Goal: Find specific page/section: Find specific page/section

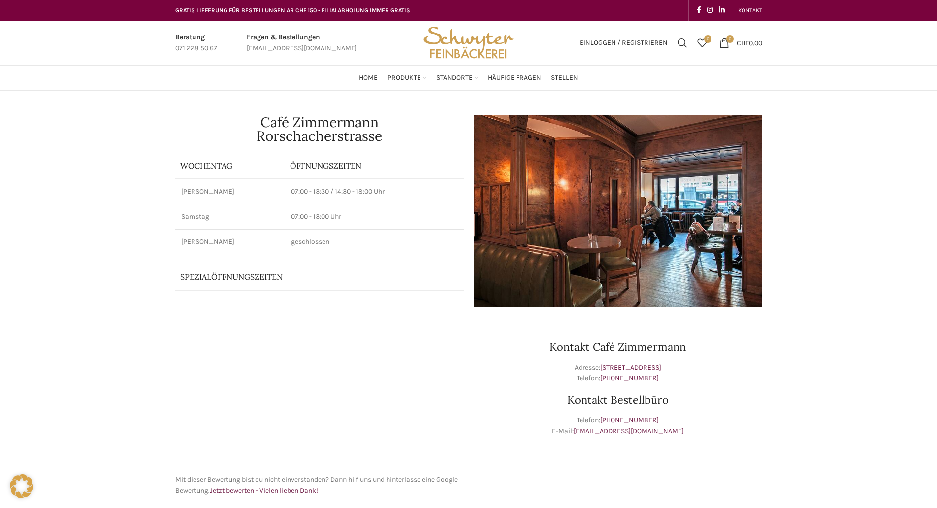
scroll to position [444, 0]
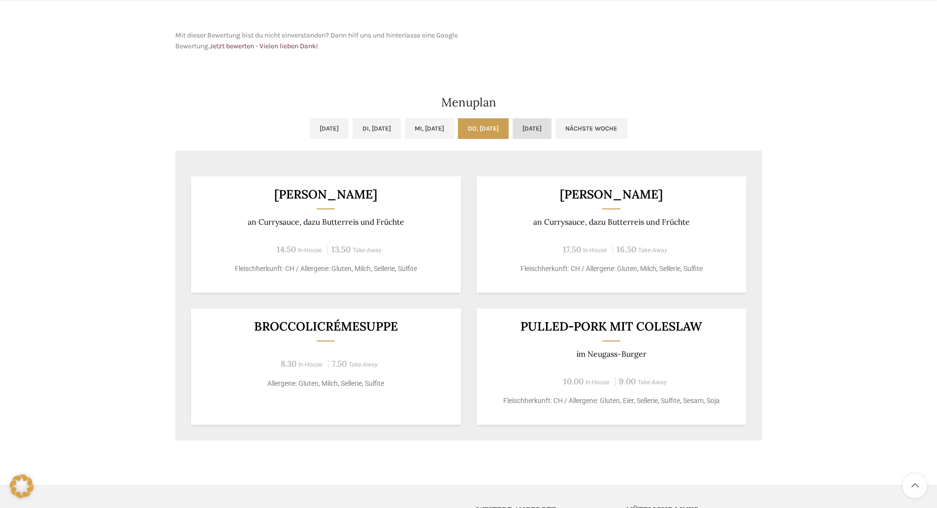
click at [488, 133] on link "[DATE]" at bounding box center [532, 128] width 39 height 21
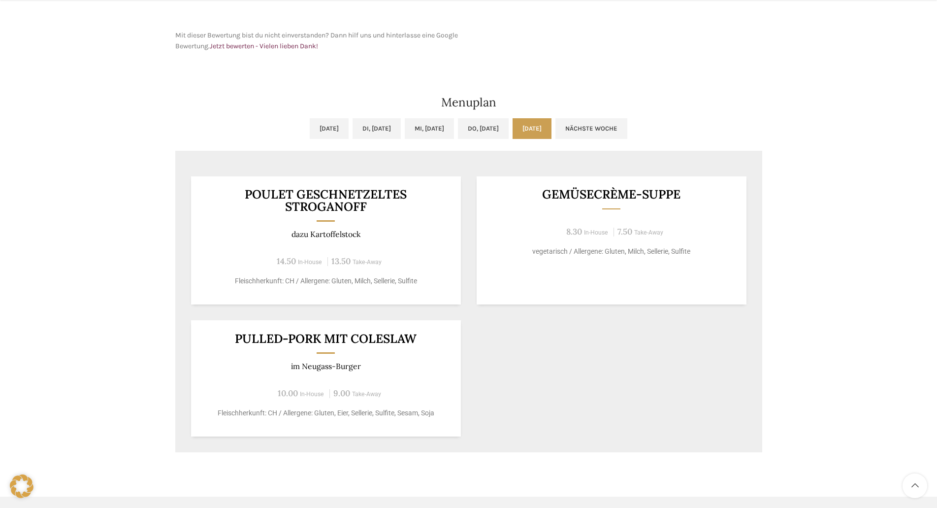
click at [488, 135] on link "Nächste Woche" at bounding box center [592, 128] width 72 height 21
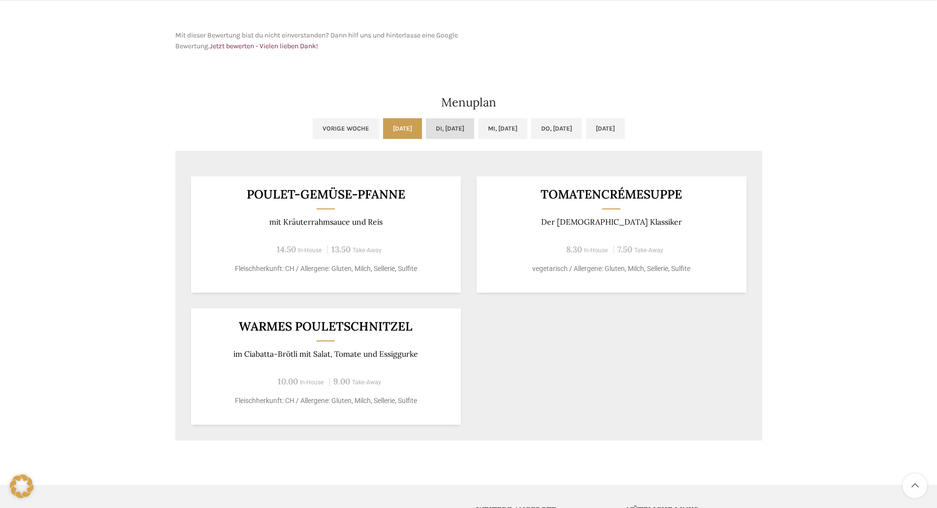
click at [447, 135] on link "Di, [DATE]" at bounding box center [450, 128] width 48 height 21
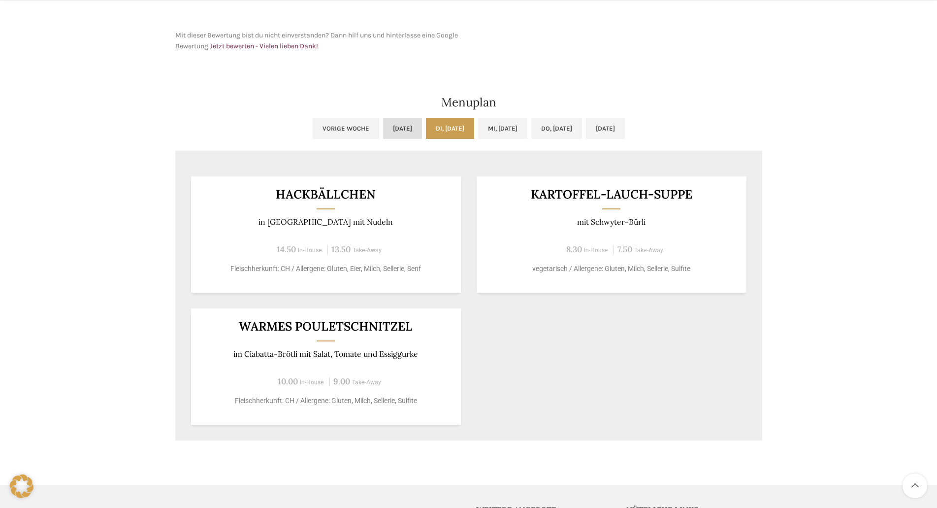
click at [383, 129] on link "[DATE]" at bounding box center [402, 128] width 39 height 21
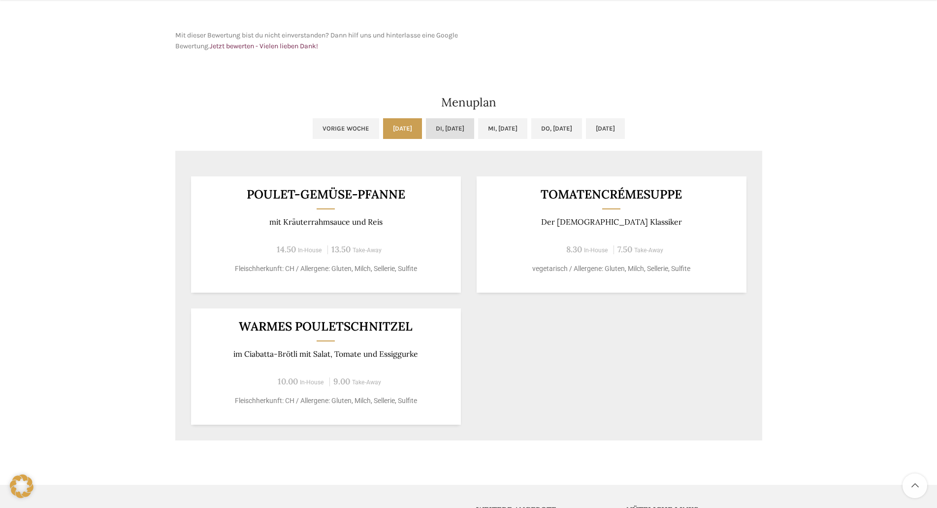
click at [440, 123] on link "Di, [DATE]" at bounding box center [450, 128] width 48 height 21
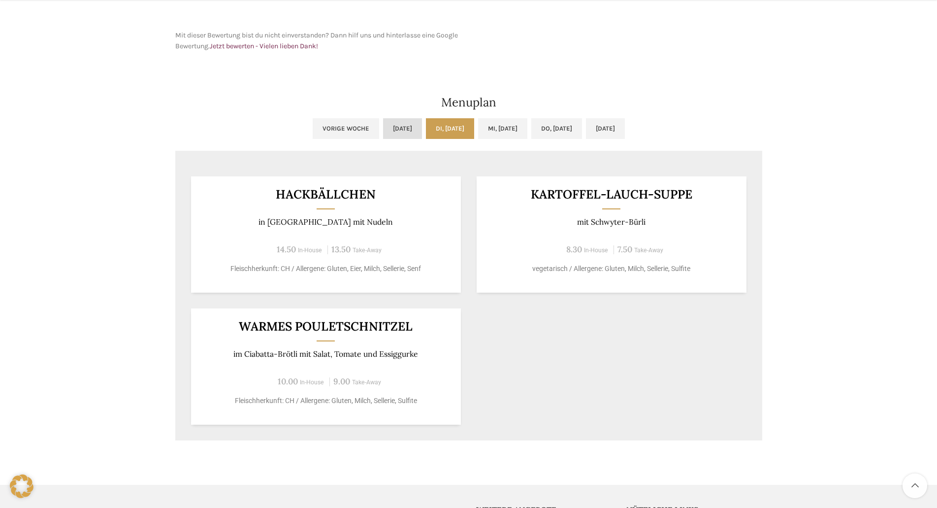
click at [398, 126] on link "[DATE]" at bounding box center [402, 128] width 39 height 21
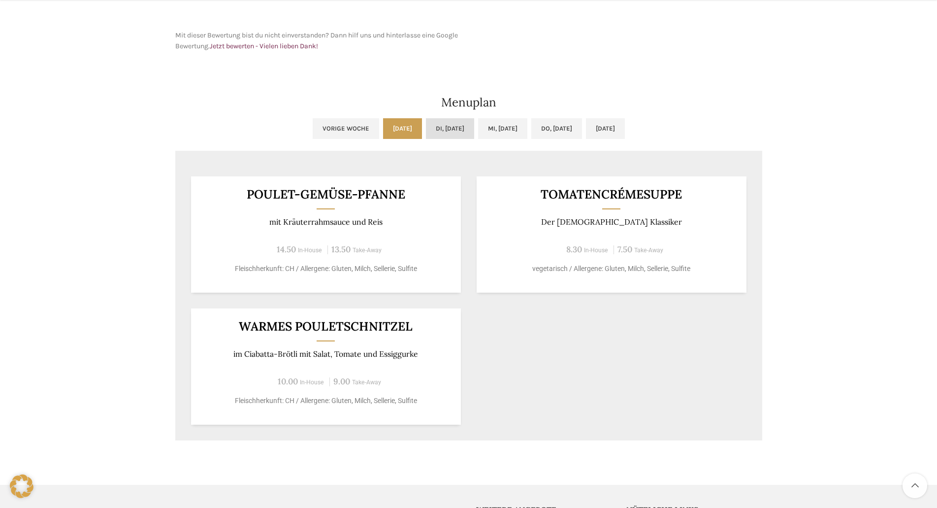
click at [459, 128] on link "Di, [DATE]" at bounding box center [450, 128] width 48 height 21
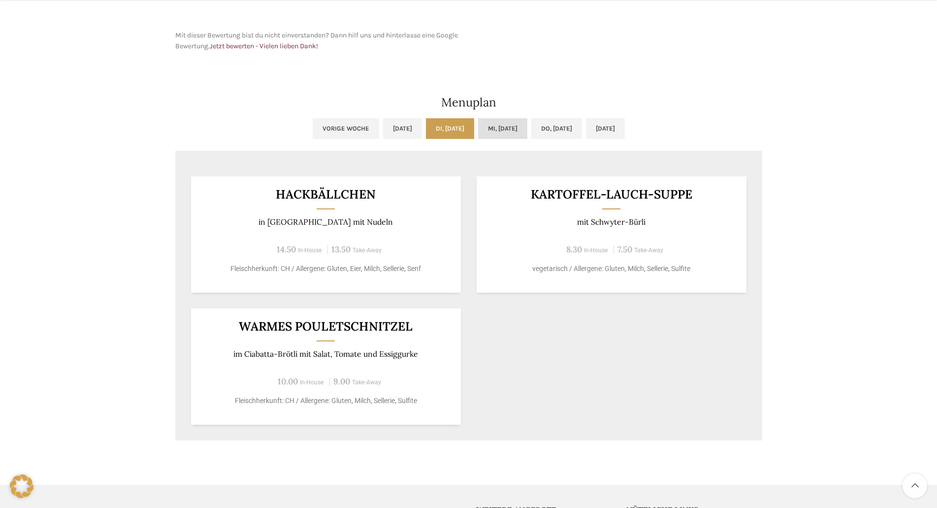
click at [488, 128] on link "Mi, [DATE]" at bounding box center [502, 128] width 49 height 21
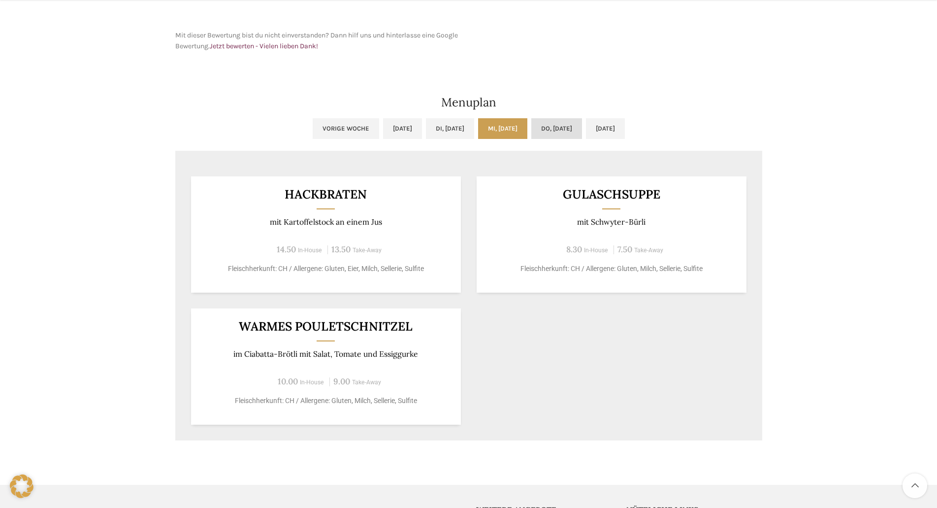
click at [488, 134] on link "Do, [DATE]" at bounding box center [556, 128] width 51 height 21
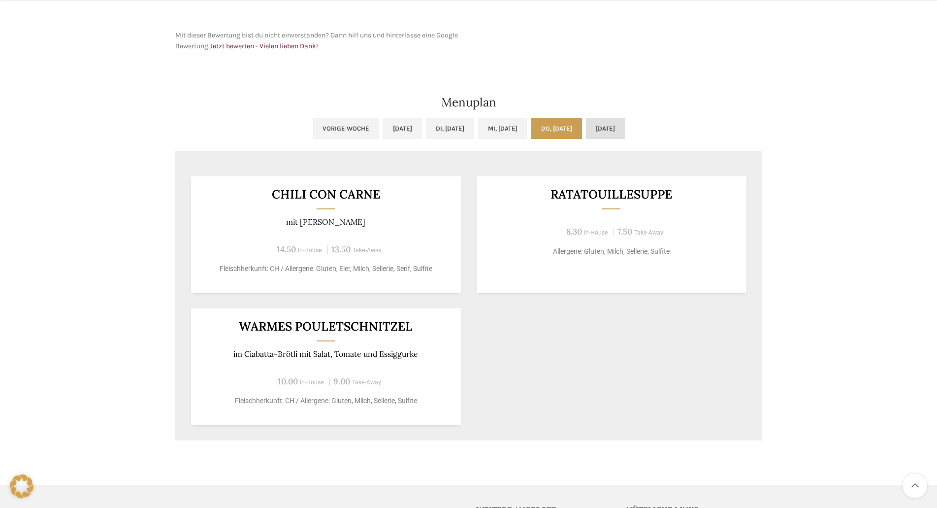
click at [488, 130] on link "[DATE]" at bounding box center [605, 128] width 39 height 21
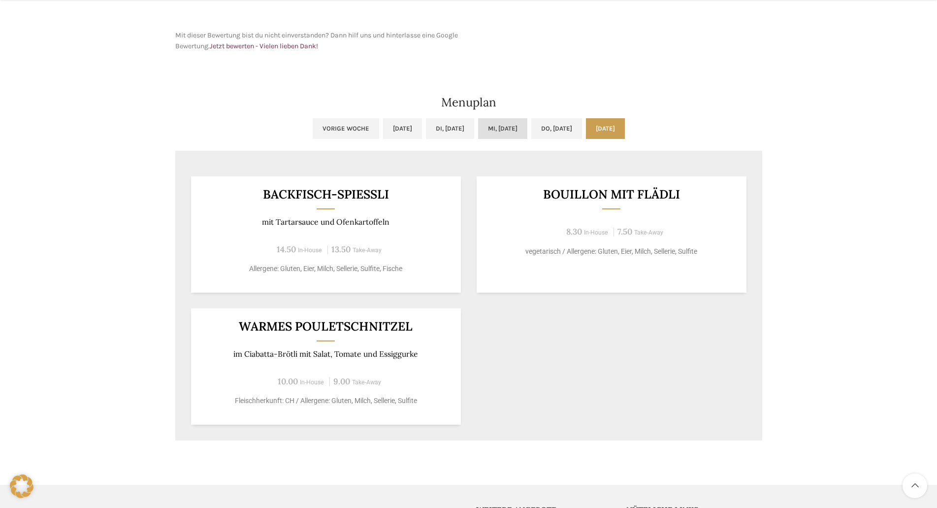
drag, startPoint x: 520, startPoint y: 135, endPoint x: 532, endPoint y: 135, distance: 12.3
click at [488, 135] on link "Mi, [DATE]" at bounding box center [502, 128] width 49 height 21
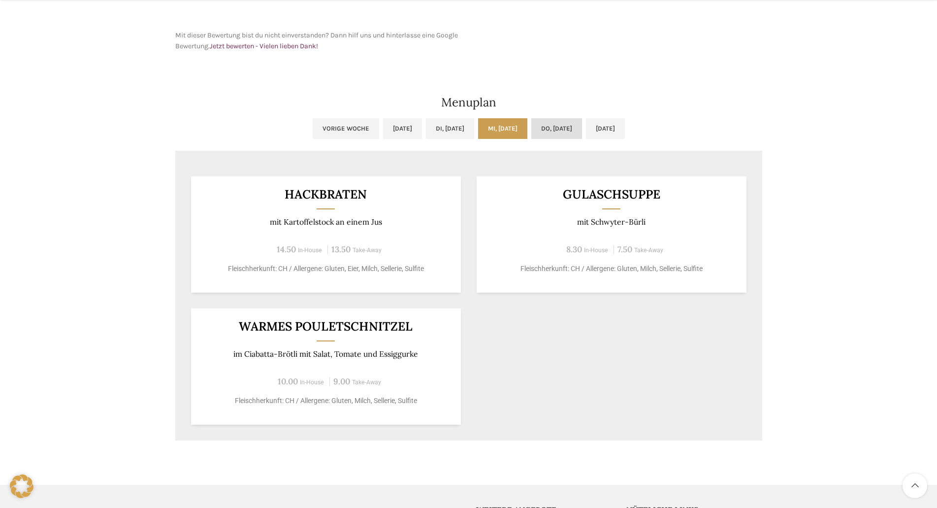
click at [488, 130] on link "Do, [DATE]" at bounding box center [556, 128] width 51 height 21
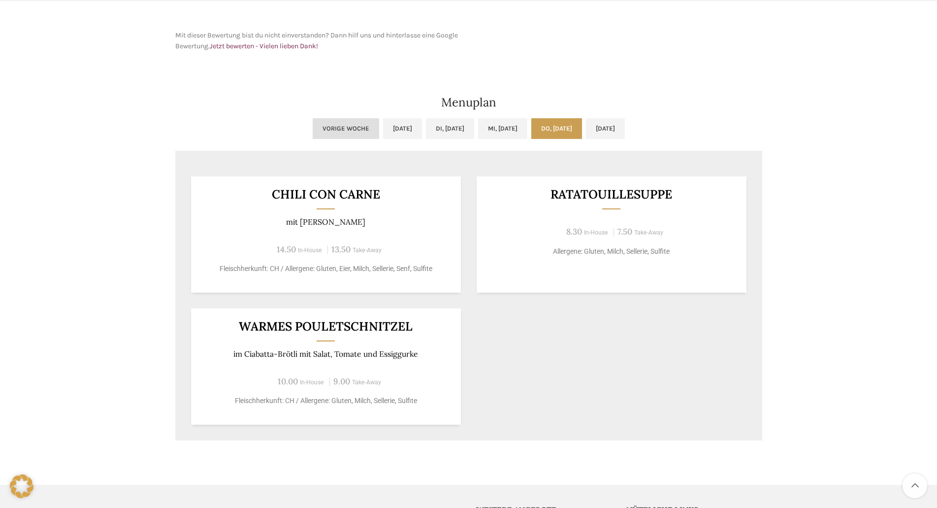
click at [313, 125] on link "Vorige Woche" at bounding box center [346, 128] width 66 height 21
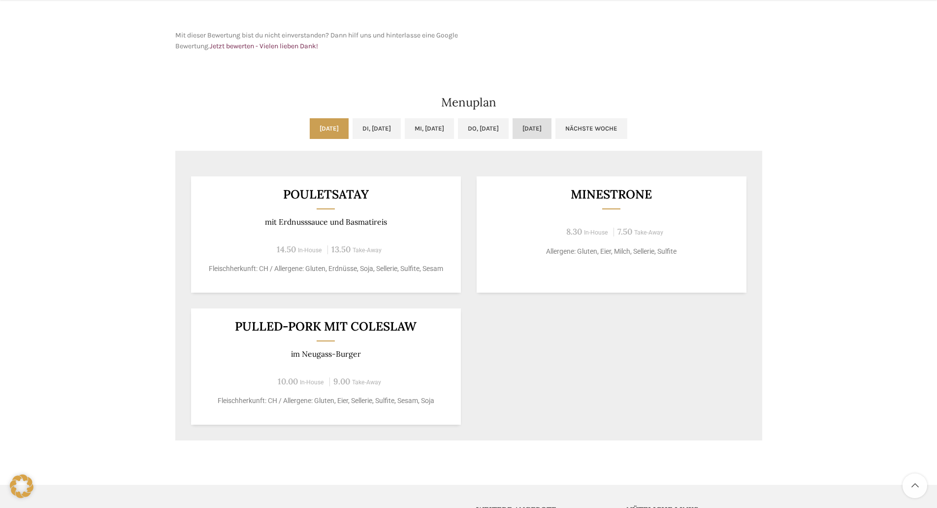
click at [488, 131] on link "[DATE]" at bounding box center [532, 128] width 39 height 21
